Goal: Transaction & Acquisition: Purchase product/service

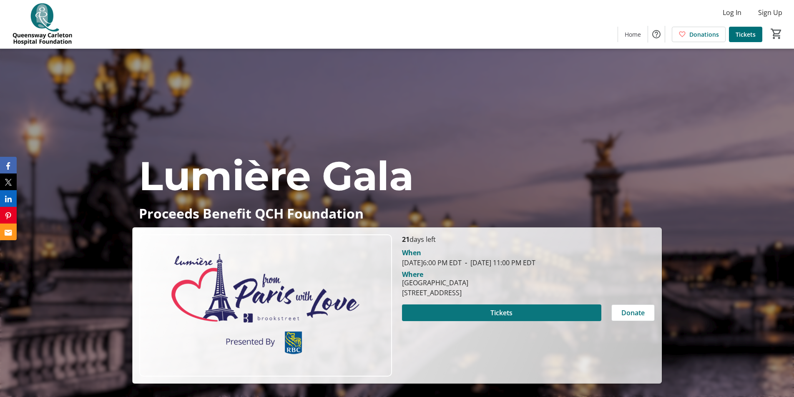
click at [488, 313] on span at bounding box center [501, 313] width 199 height 20
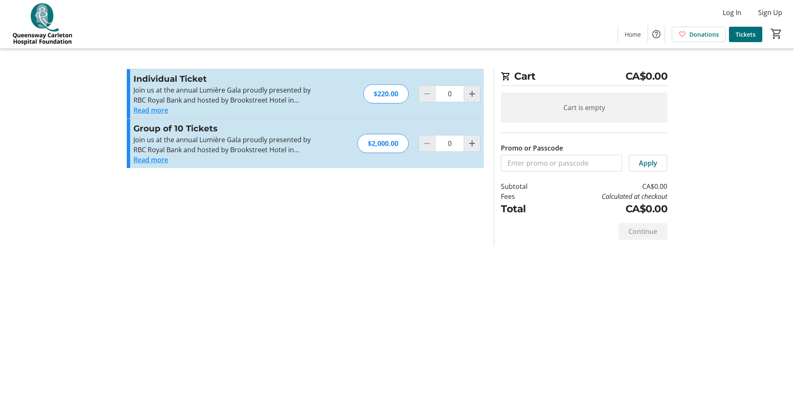
click at [160, 110] on button "Read more" at bounding box center [150, 110] width 35 height 10
